Goal: Information Seeking & Learning: Learn about a topic

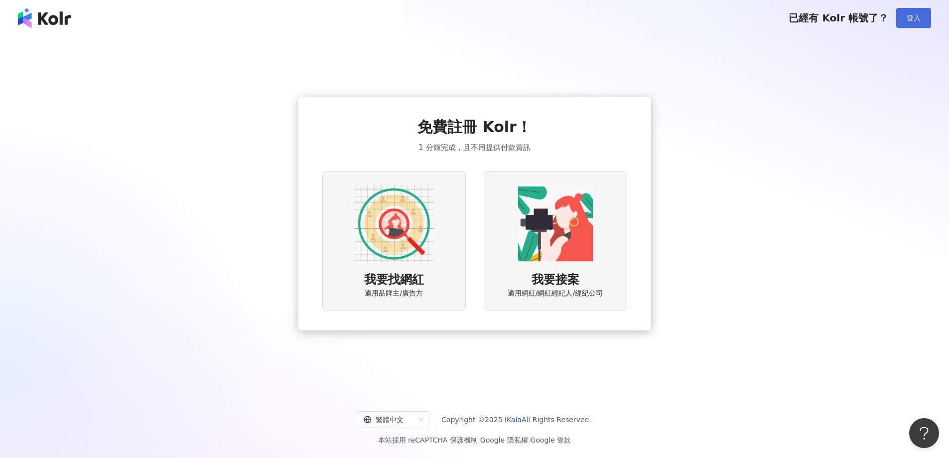
click at [909, 18] on span "登入" at bounding box center [914, 18] width 14 height 8
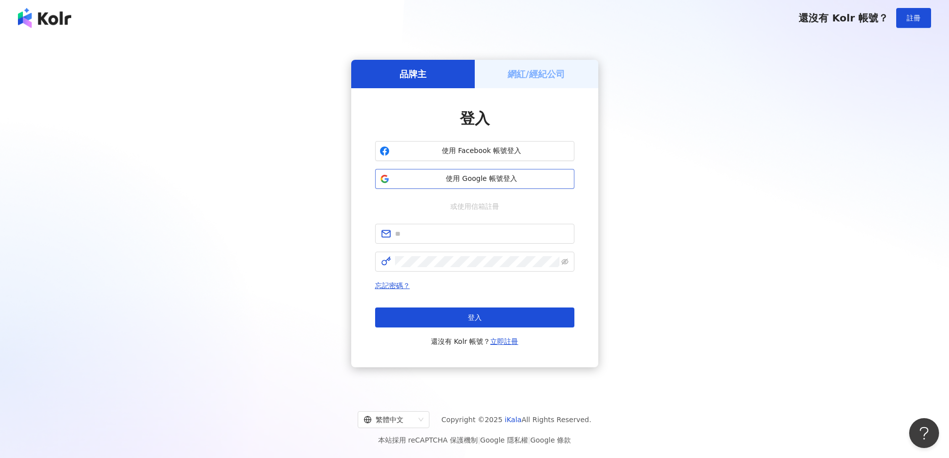
click at [481, 183] on span "使用 Google 帳號登入" at bounding box center [482, 179] width 176 height 10
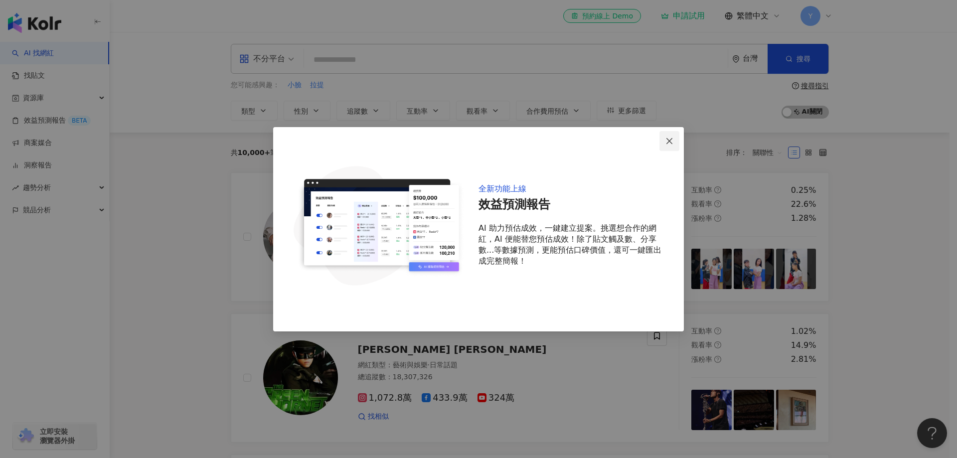
click at [667, 140] on icon "close" at bounding box center [669, 141] width 8 height 8
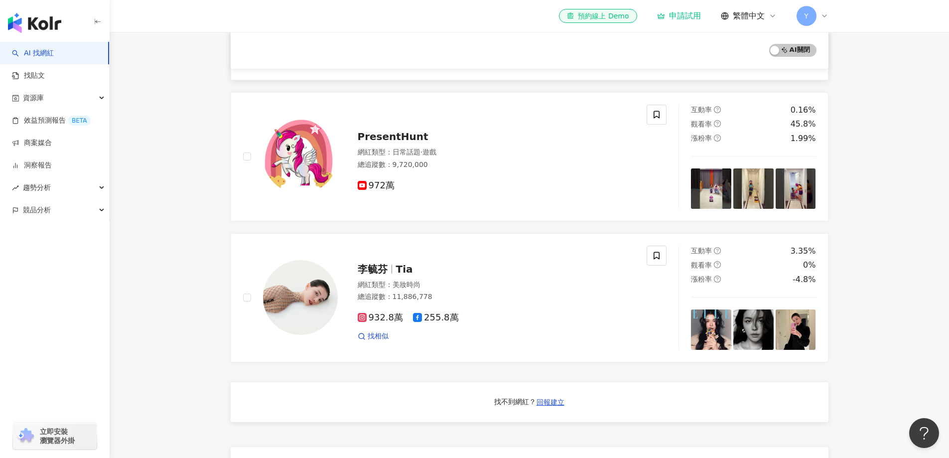
scroll to position [399, 0]
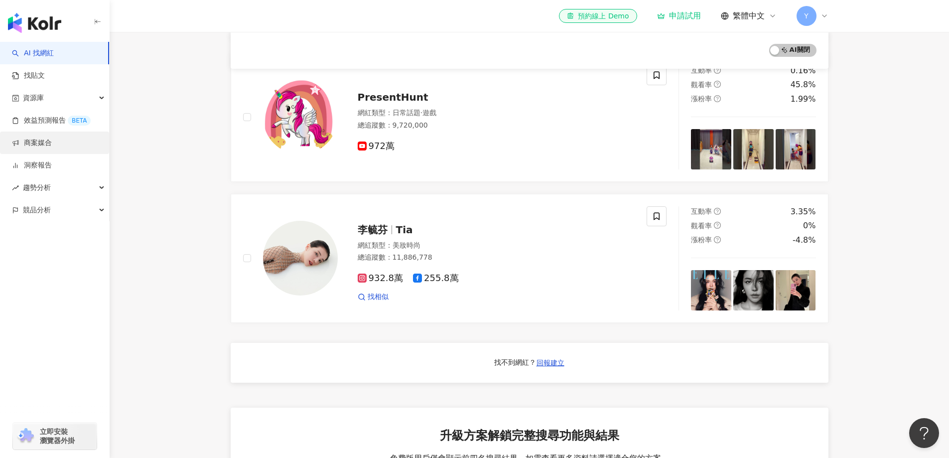
click at [51, 139] on link "商案媒合" at bounding box center [32, 143] width 40 height 10
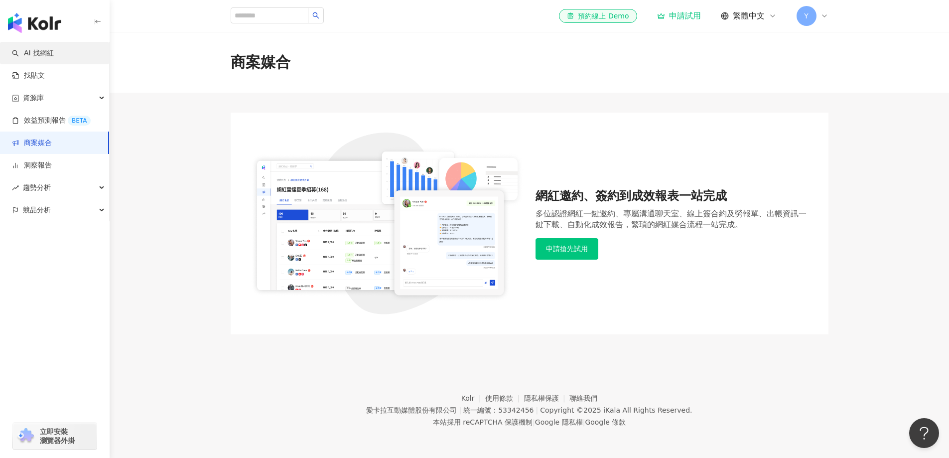
click at [54, 58] on link "AI 找網紅" at bounding box center [33, 53] width 42 height 10
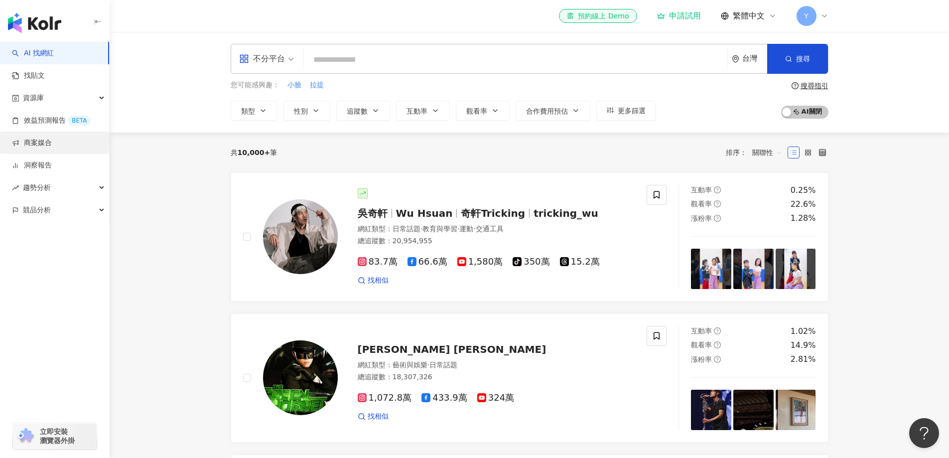
click at [52, 143] on link "商案媒合" at bounding box center [32, 143] width 40 height 10
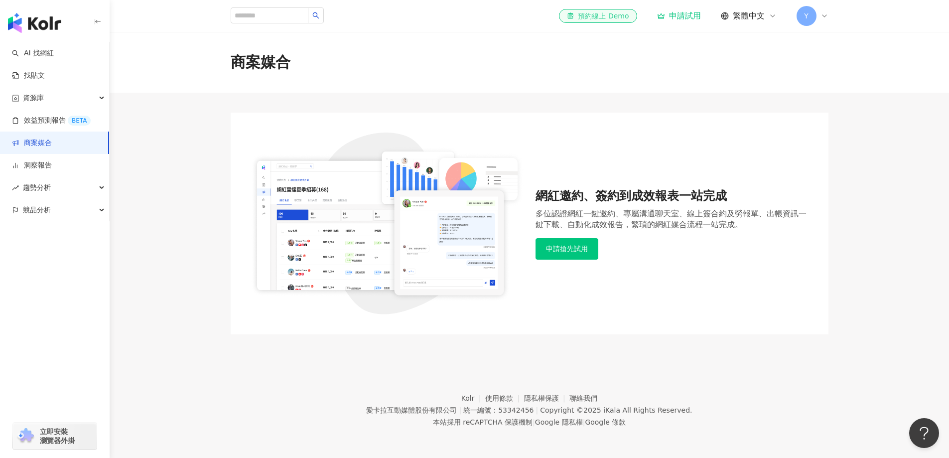
click at [627, 21] on link "el-icon-cs 預約線上 Demo" at bounding box center [598, 16] width 78 height 14
click at [45, 74] on link "找貼文" at bounding box center [28, 76] width 33 height 10
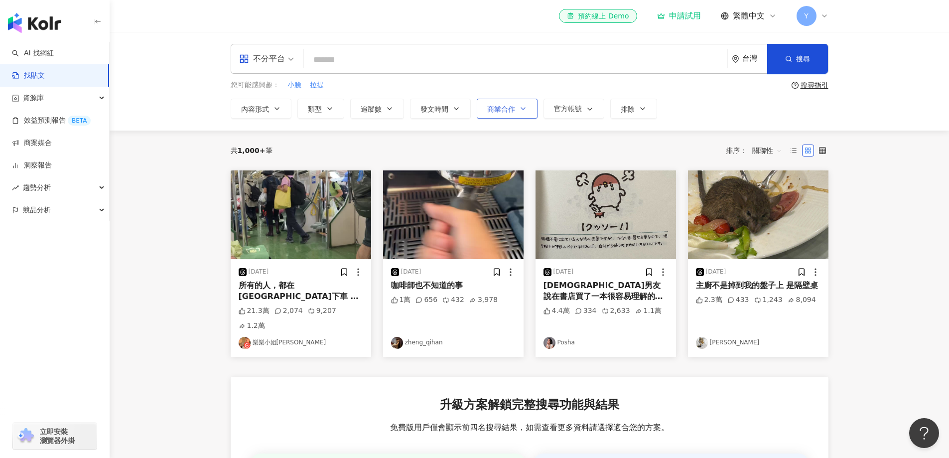
click at [481, 111] on button "商業合作" at bounding box center [507, 109] width 61 height 20
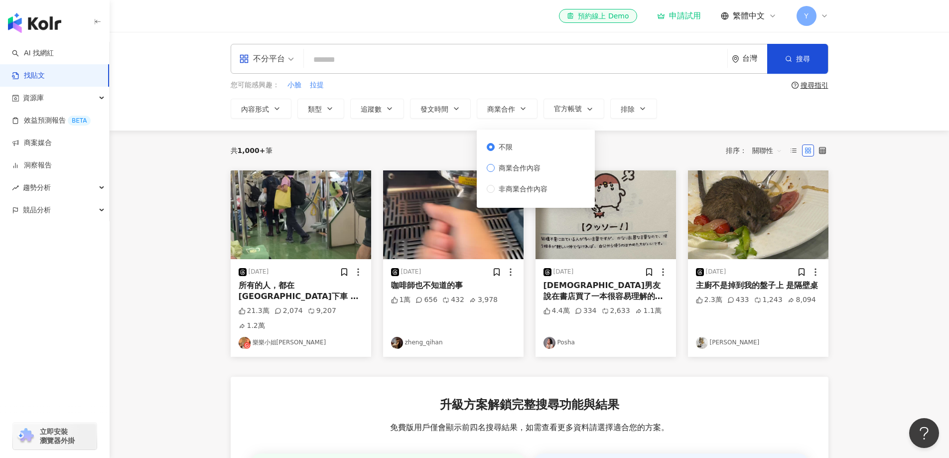
click at [518, 168] on span "商業合作內容" at bounding box center [520, 167] width 50 height 11
click at [809, 59] on span "搜尋" at bounding box center [803, 59] width 14 height 8
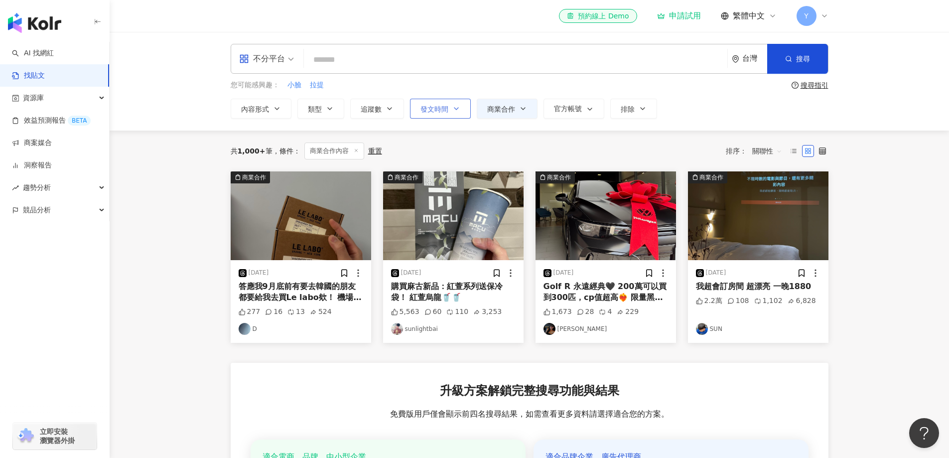
drag, startPoint x: 413, startPoint y: 120, endPoint x: 412, endPoint y: 110, distance: 9.5
